Goal: Use online tool/utility: Use online tool/utility

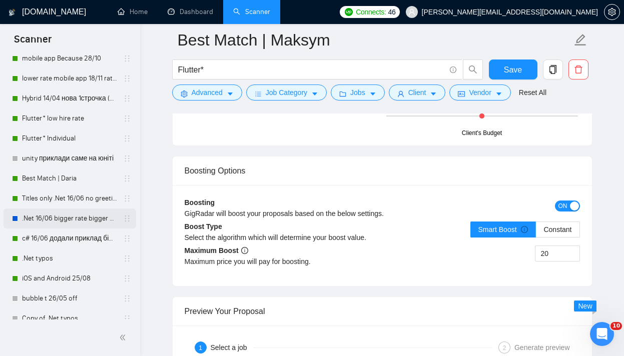
scroll to position [174, 0]
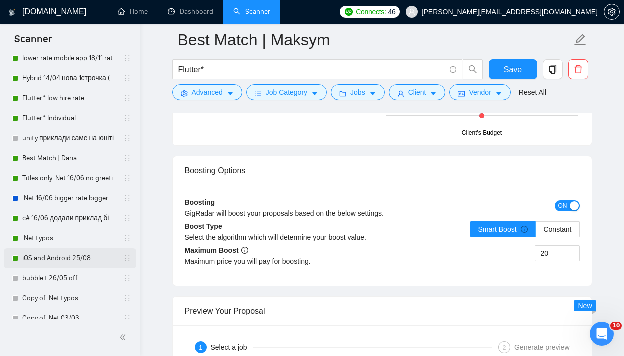
click at [76, 256] on link "iOS and Android 25/08" at bounding box center [69, 259] width 95 height 20
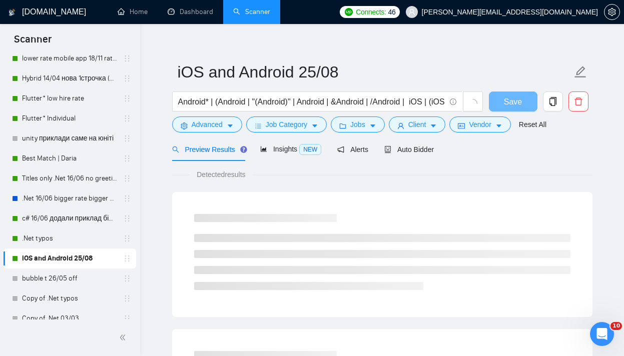
scroll to position [223, 0]
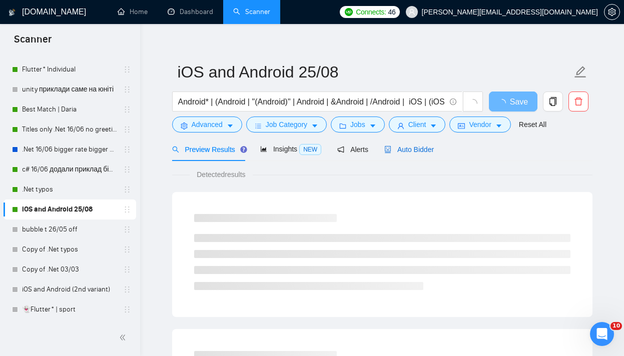
click at [420, 152] on span "Auto Bidder" at bounding box center [409, 150] width 50 height 8
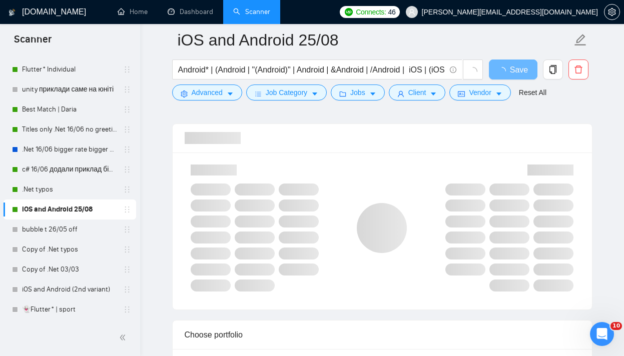
scroll to position [683, 0]
